Goal: Task Accomplishment & Management: Use online tool/utility

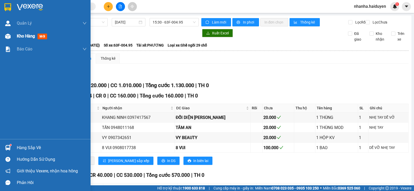
click at [10, 30] on div "Kho hàng mới" at bounding box center [45, 36] width 91 height 13
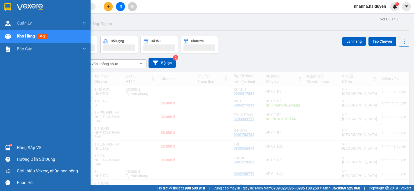
click at [12, 35] on div "Kho hàng mới" at bounding box center [45, 36] width 91 height 13
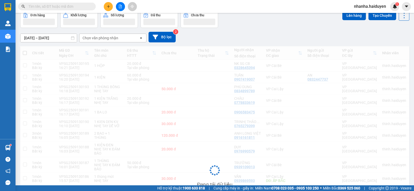
scroll to position [148, 0]
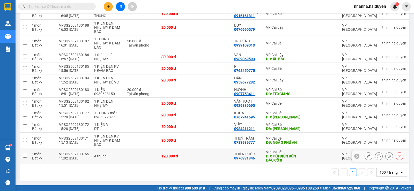
click at [213, 158] on td at bounding box center [213, 156] width 36 height 16
checkbox input "true"
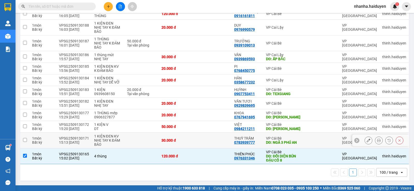
click at [212, 147] on td at bounding box center [213, 141] width 36 height 16
checkbox input "true"
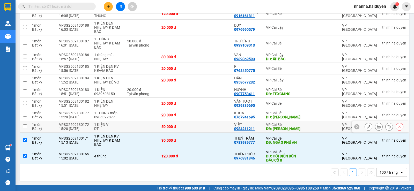
click at [212, 129] on td at bounding box center [213, 127] width 36 height 12
checkbox input "true"
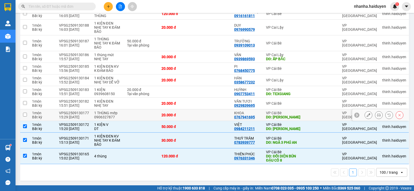
click at [206, 117] on td at bounding box center [213, 115] width 36 height 12
checkbox input "true"
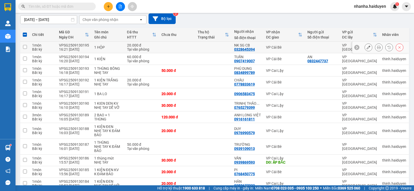
scroll to position [19, 0]
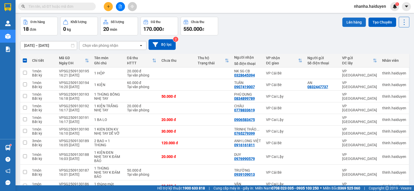
click at [354, 22] on button "Lên hàng" at bounding box center [354, 22] width 24 height 9
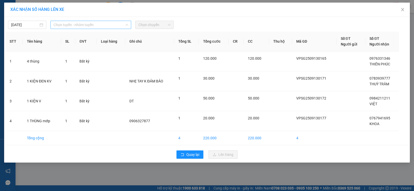
click at [103, 23] on span "Chọn tuyến - nhóm tuyến" at bounding box center [91, 25] width 74 height 8
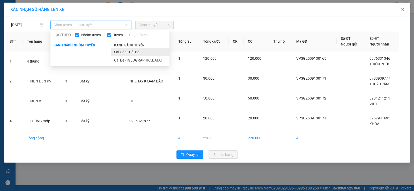
click at [125, 51] on li "Sài Gòn - Cái Bè" at bounding box center [140, 52] width 58 height 8
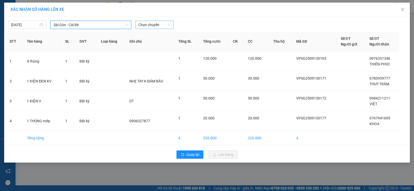
click at [153, 26] on span "Chọn chuyến" at bounding box center [154, 25] width 32 height 8
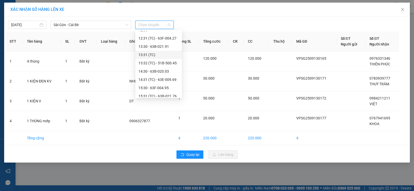
scroll to position [199, 0]
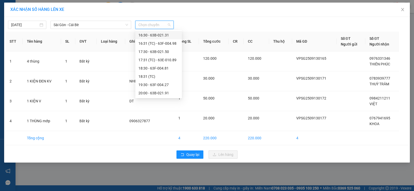
click at [165, 38] on div "16:30 - 63B-021.31" at bounding box center [158, 35] width 40 height 6
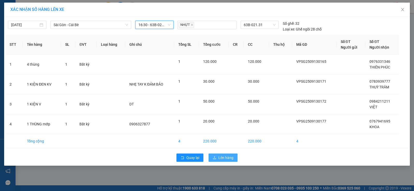
click at [217, 157] on button "Lên hàng" at bounding box center [222, 158] width 29 height 8
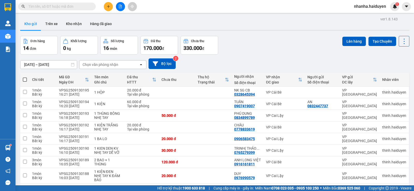
click at [119, 1] on div "Kết quả tìm kiếm ( 0 ) Bộ lọc No Data nhanha.haiduyen 1" at bounding box center [207, 6] width 414 height 13
click at [119, 5] on icon "file-add" at bounding box center [120, 7] width 3 height 4
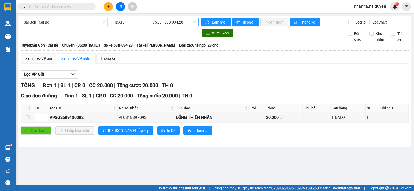
click at [157, 22] on span "05:30 - 63B-034.28" at bounding box center [174, 22] width 43 height 8
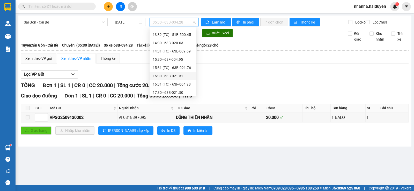
scroll to position [199, 0]
click at [178, 35] on div "16:30 - 63B-021.31" at bounding box center [173, 33] width 40 height 6
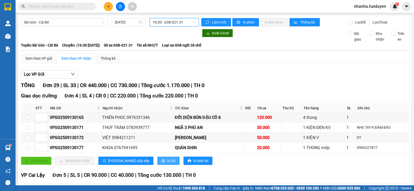
click at [167, 164] on span "In DS" at bounding box center [171, 161] width 8 height 6
click at [28, 110] on input "checkbox" at bounding box center [28, 108] width 4 height 4
checkbox input "true"
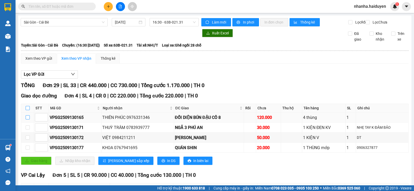
checkbox input "true"
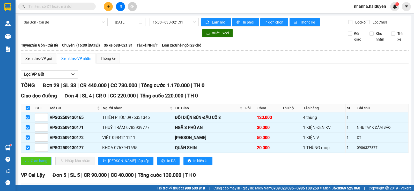
click at [44, 165] on button "Giao hàng" at bounding box center [36, 161] width 31 height 8
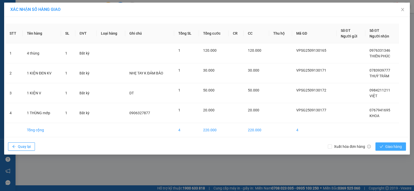
click at [395, 145] on span "Giao hàng" at bounding box center [393, 147] width 17 height 6
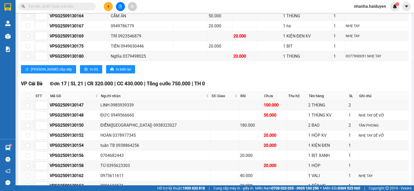
scroll to position [155, 0]
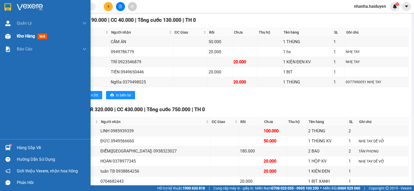
click at [9, 38] on img at bounding box center [7, 36] width 5 height 5
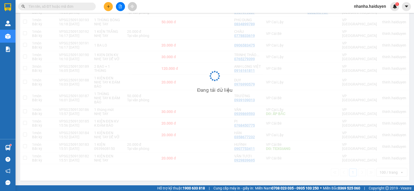
scroll to position [24, 0]
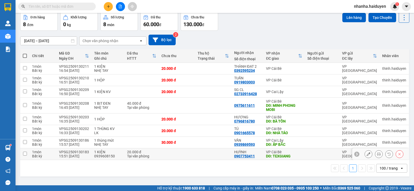
click at [161, 150] on td at bounding box center [177, 154] width 36 height 12
checkbox input "true"
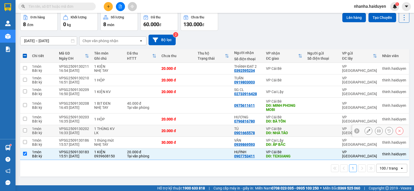
click at [165, 131] on div "20.000 đ" at bounding box center [176, 131] width 31 height 4
checkbox input "true"
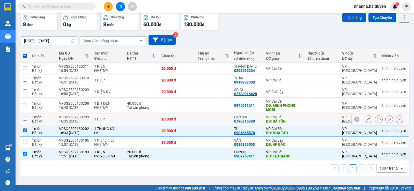
click at [184, 119] on div "20.000 đ" at bounding box center [176, 119] width 31 height 4
checkbox input "true"
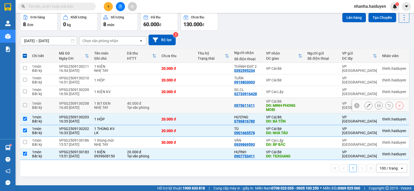
click at [195, 100] on td at bounding box center [213, 106] width 36 height 16
checkbox input "true"
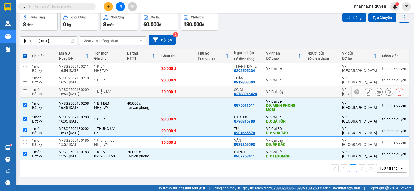
scroll to position [0, 0]
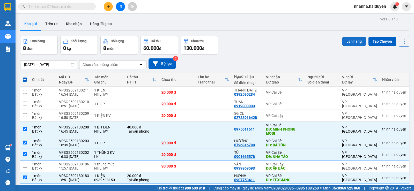
click at [352, 42] on button "Lên hàng" at bounding box center [354, 41] width 24 height 9
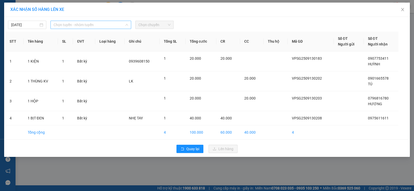
click at [66, 24] on span "Chọn tuyến - nhóm tuyến" at bounding box center [91, 25] width 74 height 8
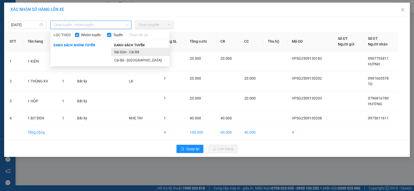
click at [128, 49] on li "Sài Gòn - Cái Bè" at bounding box center [140, 52] width 58 height 8
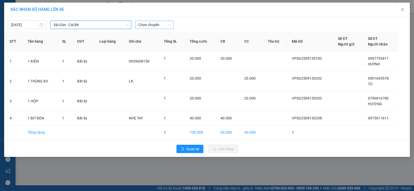
click at [155, 21] on span "Chọn chuyến" at bounding box center [154, 25] width 32 height 8
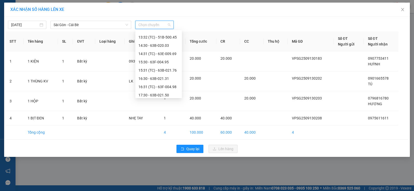
scroll to position [199, 0]
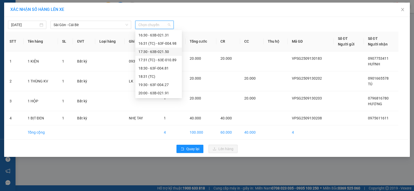
click at [165, 52] on div "17:30 - 63B-021.50" at bounding box center [158, 52] width 40 height 6
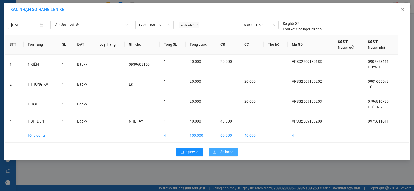
click at [220, 150] on span "Lên hàng" at bounding box center [225, 152] width 15 height 6
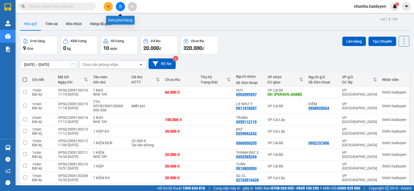
click at [119, 8] on icon "file-add" at bounding box center [120, 7] width 4 height 4
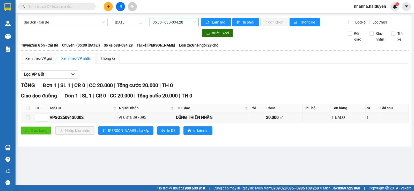
click at [156, 20] on span "05:30 - 63B-034.28" at bounding box center [174, 22] width 43 height 8
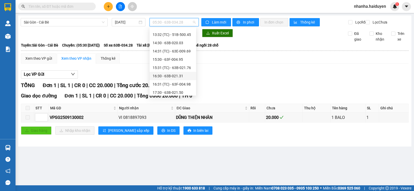
scroll to position [181, 0]
click at [174, 65] on div "17:30 - 63B-021.50" at bounding box center [173, 67] width 40 height 6
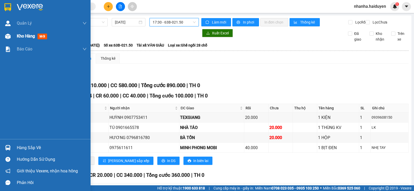
click at [26, 40] on div "Kho hàng mới" at bounding box center [52, 36] width 70 height 13
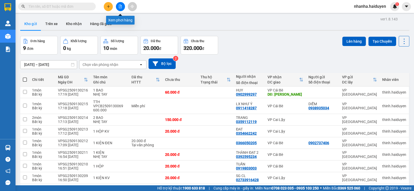
click at [122, 8] on icon "file-add" at bounding box center [120, 7] width 4 height 4
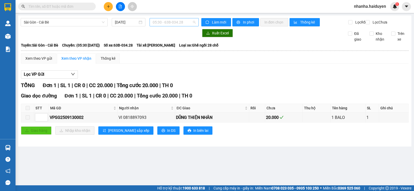
click at [164, 22] on span "05:30 - 63B-034.28" at bounding box center [174, 22] width 43 height 8
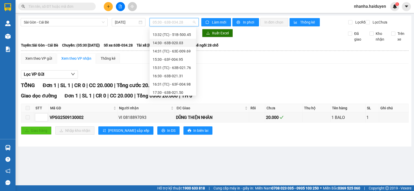
scroll to position [181, 0]
click at [169, 68] on div "17:30 - 63B-021.50" at bounding box center [173, 67] width 40 height 6
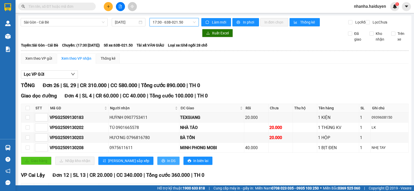
click at [167, 164] on span "In DS" at bounding box center [171, 161] width 8 height 6
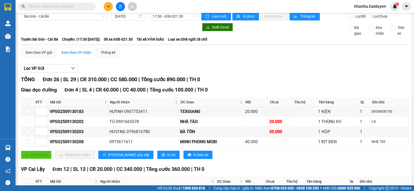
scroll to position [14, 0]
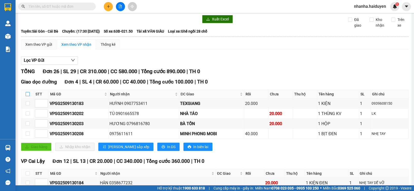
click at [27, 96] on input "checkbox" at bounding box center [28, 94] width 4 height 4
checkbox input "true"
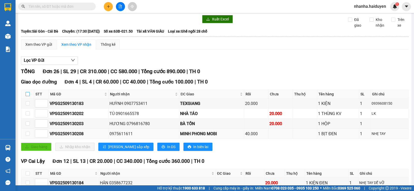
checkbox input "true"
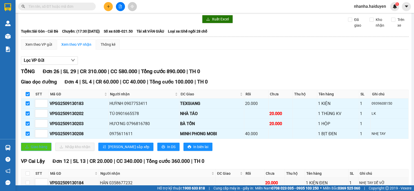
click at [25, 149] on button "Giao hàng" at bounding box center [36, 147] width 31 height 8
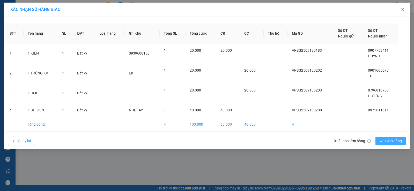
click at [385, 142] on button "Giao hàng" at bounding box center [390, 141] width 31 height 8
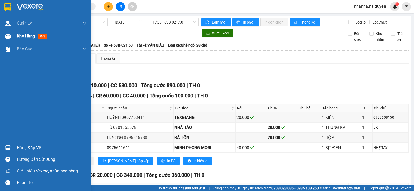
click at [11, 40] on div at bounding box center [7, 36] width 9 height 9
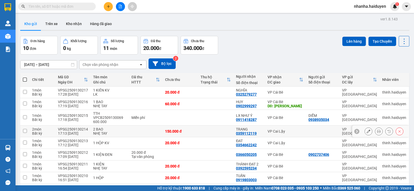
scroll to position [47, 0]
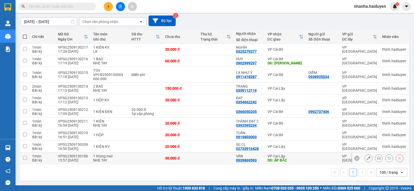
drag, startPoint x: 201, startPoint y: 161, endPoint x: 198, endPoint y: 155, distance: 6.8
click at [201, 160] on td at bounding box center [215, 159] width 35 height 12
checkbox input "true"
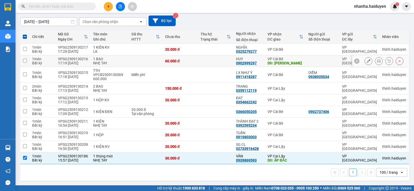
scroll to position [0, 0]
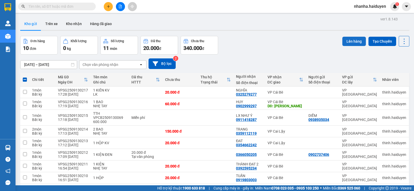
click at [358, 39] on button "Lên hàng" at bounding box center [354, 41] width 24 height 9
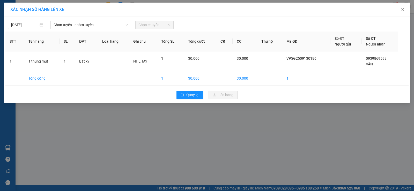
click at [102, 20] on div "13/09/2025 Chọn tuyến - nhóm tuyến Chọn chuyến" at bounding box center [206, 23] width 403 height 11
click at [107, 27] on span "Chọn tuyến - nhóm tuyến" at bounding box center [91, 25] width 74 height 8
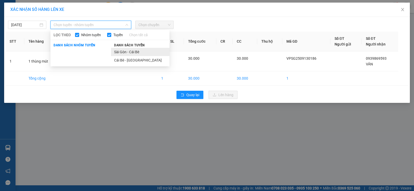
drag, startPoint x: 118, startPoint y: 52, endPoint x: 129, endPoint y: 44, distance: 13.7
click at [118, 52] on li "Sài Gòn - Cái Bè" at bounding box center [140, 52] width 58 height 8
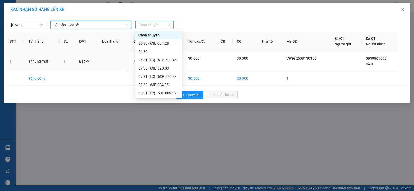
click at [145, 26] on span "Chọn chuyến" at bounding box center [154, 25] width 32 height 8
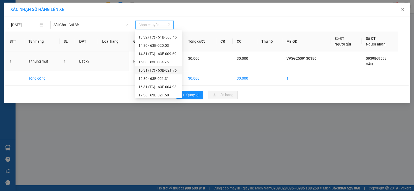
scroll to position [181, 0]
click at [157, 76] on div "17:31 (TC) - 63E-010.89" at bounding box center [158, 78] width 40 height 6
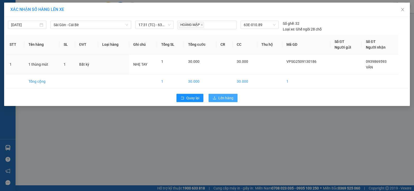
click at [216, 95] on button "Lên hàng" at bounding box center [222, 98] width 29 height 8
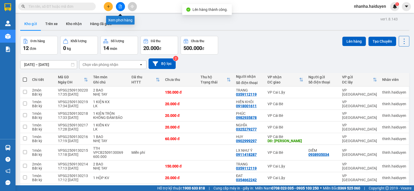
click at [118, 8] on icon "file-add" at bounding box center [120, 7] width 4 height 4
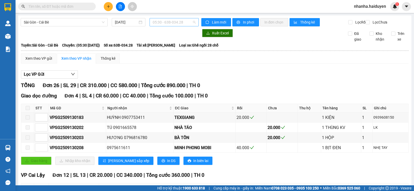
click at [158, 24] on span "05:30 - 63B-034.28" at bounding box center [174, 22] width 43 height 8
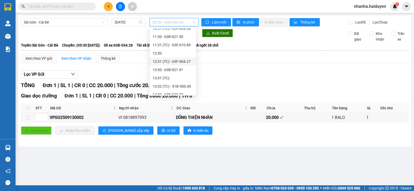
scroll to position [199, 0]
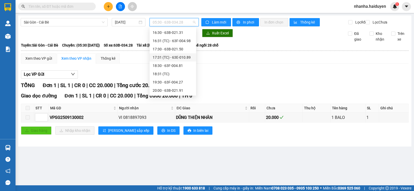
click at [174, 55] on div "17:31 (TC) - 63E-010.89" at bounding box center [173, 58] width 40 height 6
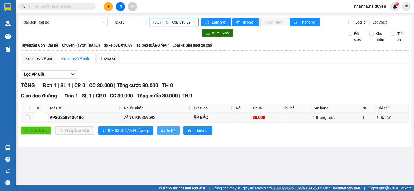
click at [157, 134] on button "In DS" at bounding box center [168, 130] width 22 height 8
click at [28, 110] on input "checkbox" at bounding box center [28, 108] width 4 height 4
checkbox input "true"
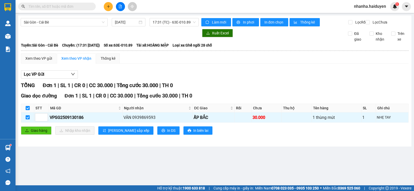
drag, startPoint x: 28, startPoint y: 113, endPoint x: 133, endPoint y: 183, distance: 126.6
click at [133, 183] on main "Sài Gòn - Cái Bè 13/09/2025 17:31 (TC) - 63E-010.89 Làm mới In phơi In đơn chọn…" at bounding box center [207, 92] width 414 height 185
click at [37, 135] on button "Giao hàng" at bounding box center [36, 130] width 31 height 8
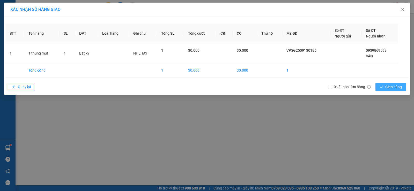
click at [382, 85] on icon "check" at bounding box center [381, 87] width 4 height 4
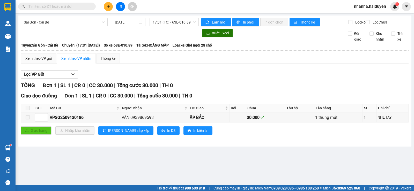
click at [382, 87] on div "TỔNG Đơn 1 | SL 1 | CR 0 | CC 30.000 | Tổng cước 30.000 | TH 0" at bounding box center [214, 85] width 387 height 8
click at [255, 89] on div "TỔNG Đơn 1 | SL 1 | CR 0 | CC 30.000 | Tổng cước 30.000 | TH 0" at bounding box center [214, 85] width 387 height 8
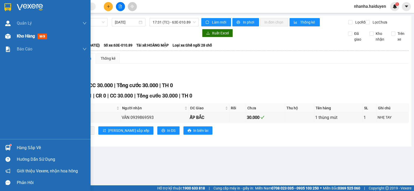
click at [17, 38] on div "Kho hàng mới" at bounding box center [45, 36] width 91 height 13
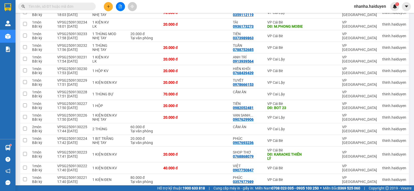
scroll to position [350, 0]
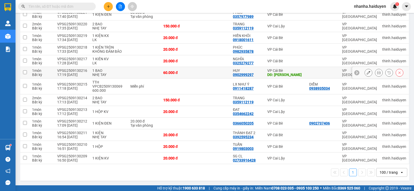
click at [221, 67] on td at bounding box center [213, 73] width 35 height 12
checkbox input "true"
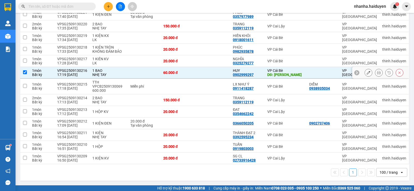
scroll to position [247, 0]
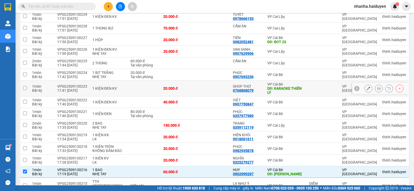
click at [201, 90] on td at bounding box center [213, 89] width 35 height 16
checkbox input "true"
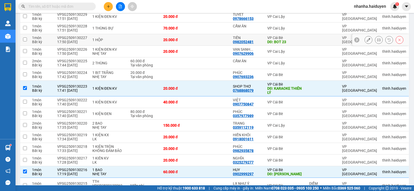
click at [202, 39] on td at bounding box center [213, 40] width 35 height 12
checkbox input "true"
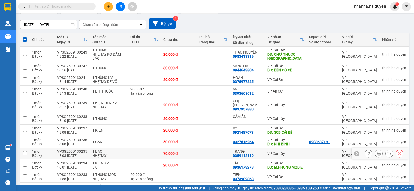
scroll to position [118, 0]
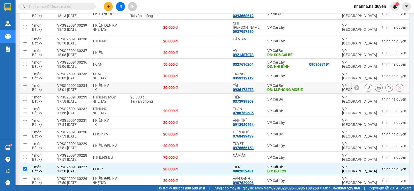
click at [218, 89] on td at bounding box center [213, 88] width 35 height 12
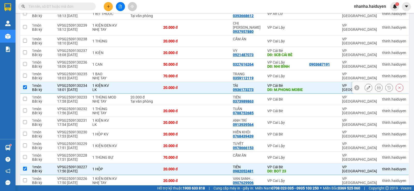
scroll to position [92, 0]
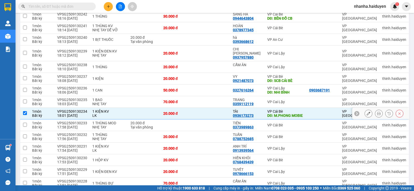
click at [212, 112] on td at bounding box center [213, 114] width 35 height 12
checkbox input "false"
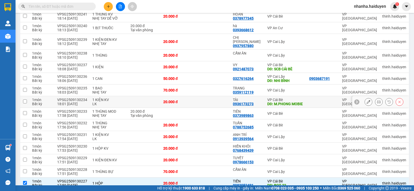
scroll to position [0, 0]
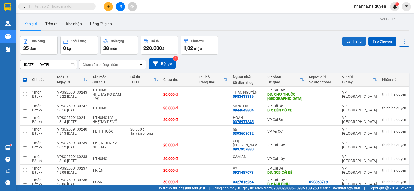
click at [355, 42] on button "Lên hàng" at bounding box center [354, 41] width 24 height 9
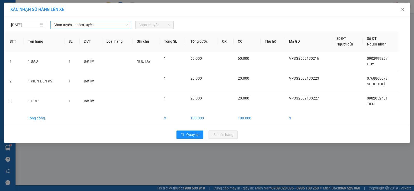
click at [114, 26] on span "Chọn tuyến - nhóm tuyến" at bounding box center [91, 25] width 74 height 8
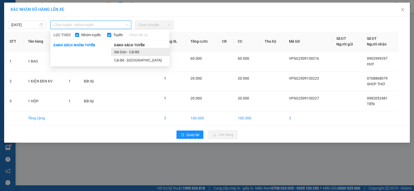
click at [115, 54] on li "Sài Gòn - Cái Bè" at bounding box center [140, 52] width 58 height 8
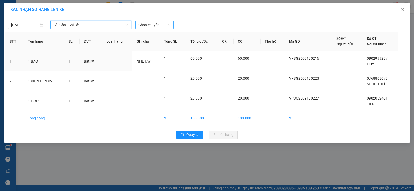
click at [147, 25] on span "Chọn chuyến" at bounding box center [154, 25] width 32 height 8
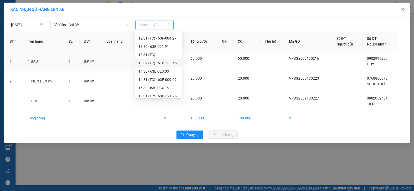
scroll to position [199, 0]
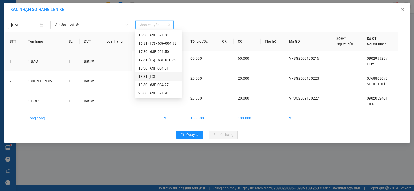
click at [153, 74] on div "18:31 (TC)" at bounding box center [158, 77] width 40 height 6
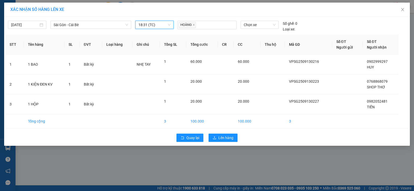
click at [153, 23] on span "18:31 (TC)" at bounding box center [154, 25] width 32 height 8
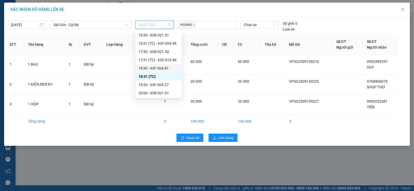
click at [161, 68] on div "18:30 - 63F-004.81" at bounding box center [158, 68] width 40 height 6
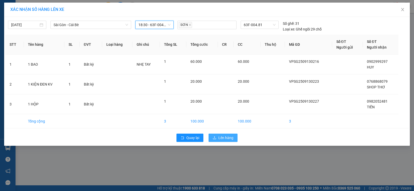
click at [215, 137] on icon "upload" at bounding box center [215, 138] width 4 height 4
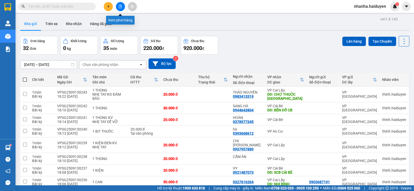
click at [119, 3] on button at bounding box center [120, 6] width 9 height 9
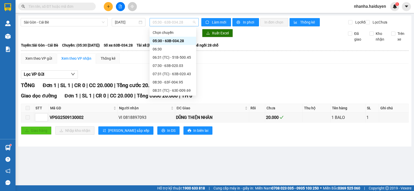
click at [159, 20] on span "05:30 - 63B-034.28" at bounding box center [174, 22] width 43 height 8
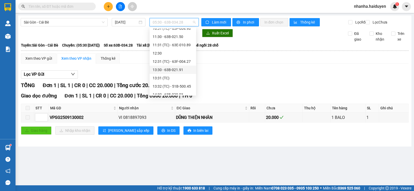
scroll to position [199, 0]
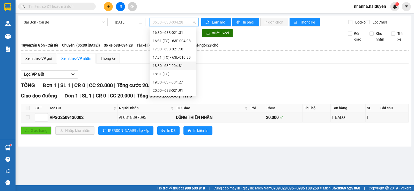
click at [172, 67] on div "18:30 - 63F-004.81" at bounding box center [173, 66] width 40 height 6
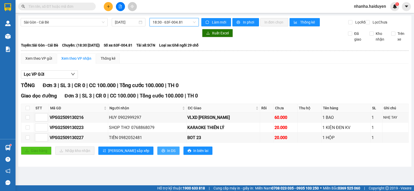
click at [167, 154] on span "In DS" at bounding box center [171, 151] width 8 height 6
